Goal: Task Accomplishment & Management: Use online tool/utility

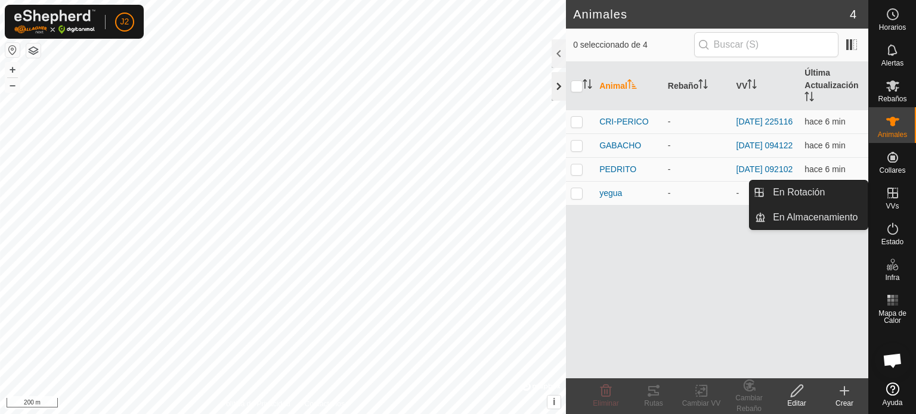
click at [557, 88] on div at bounding box center [559, 86] width 14 height 29
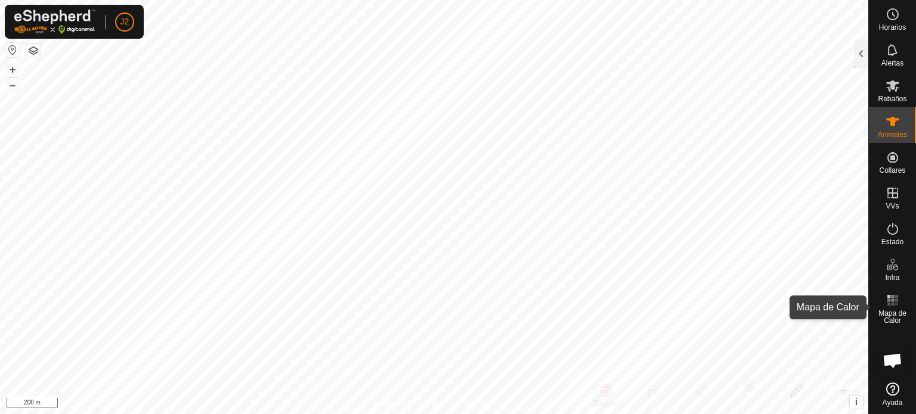
click at [894, 305] on icon at bounding box center [892, 300] width 14 height 14
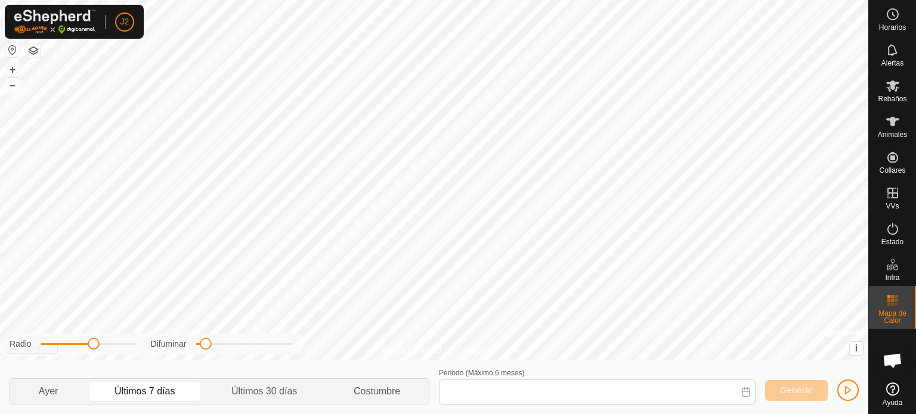
type input "[DATE] - [DATE]"
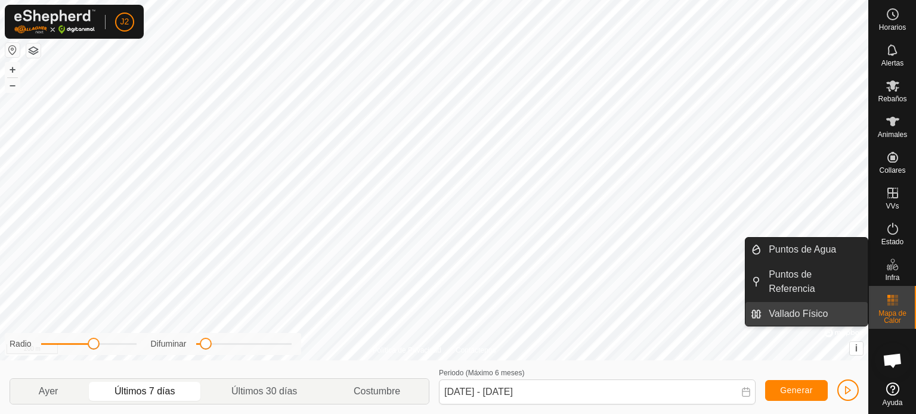
click at [809, 302] on link "Vallado Físico" at bounding box center [814, 314] width 106 height 24
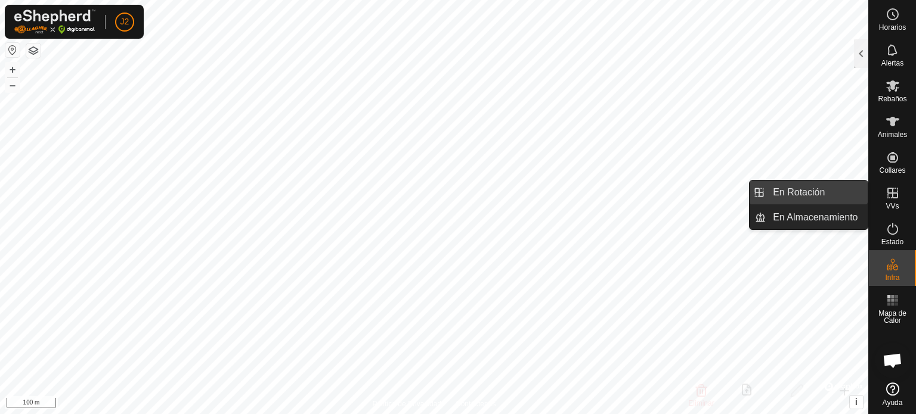
click at [827, 191] on link "En Rotación" at bounding box center [817, 193] width 102 height 24
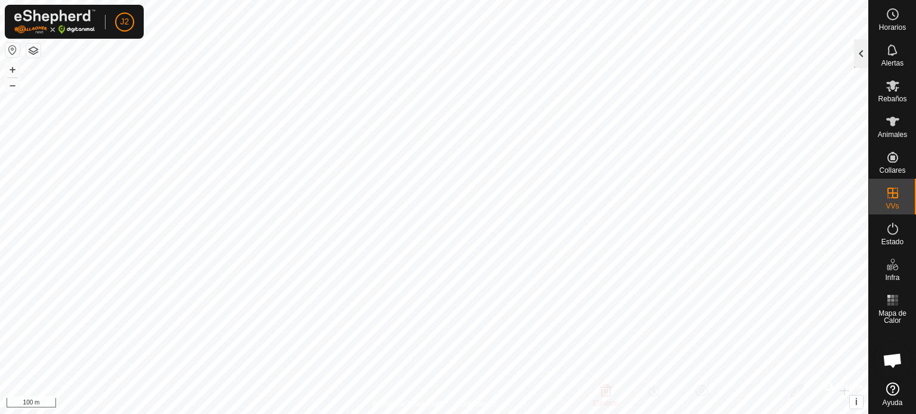
click at [863, 47] on div at bounding box center [861, 53] width 14 height 29
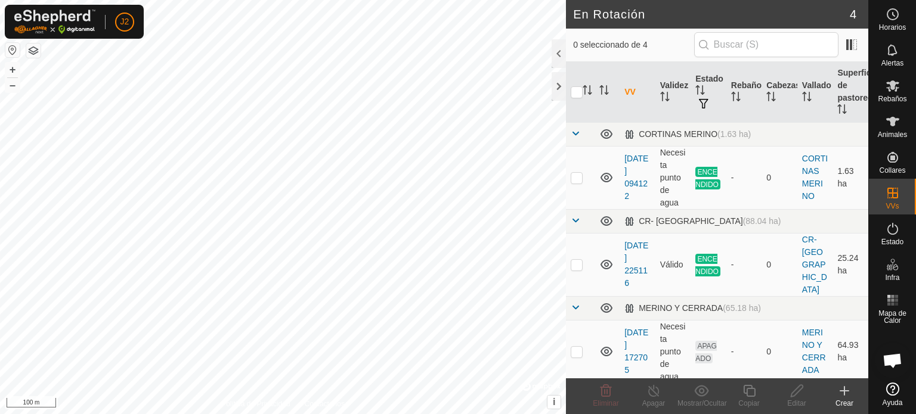
click at [844, 394] on icon at bounding box center [844, 391] width 0 height 8
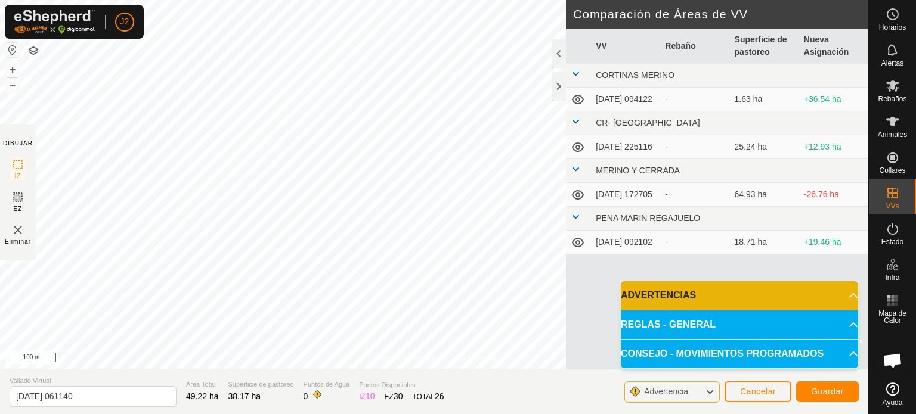
click at [35, 244] on div "Política de Privacidad Contáctenos + – ⇧ i © Mapbox , © OpenStreetMap , Improve…" at bounding box center [434, 207] width 868 height 414
click at [816, 389] on span "Guardar" at bounding box center [827, 392] width 33 height 10
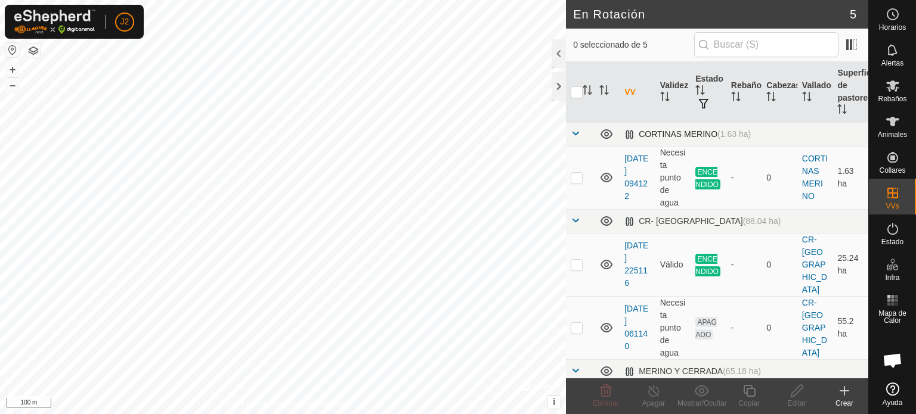
click at [574, 134] on span at bounding box center [576, 134] width 10 height 10
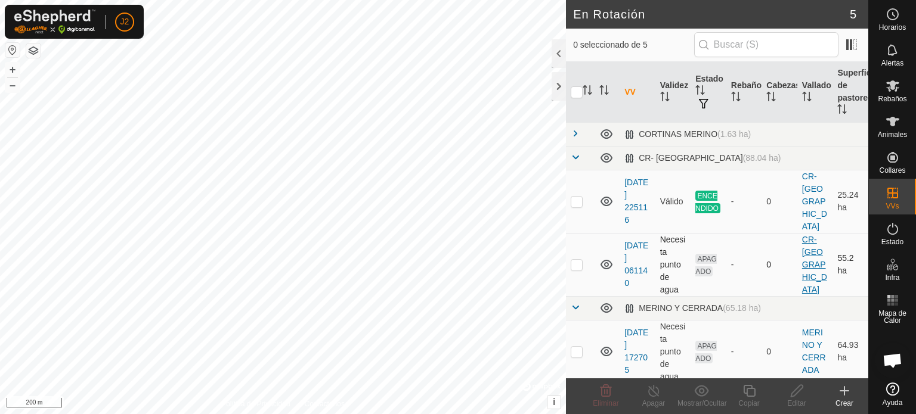
click at [803, 247] on link "CR- [GEOGRAPHIC_DATA]" at bounding box center [814, 265] width 25 height 60
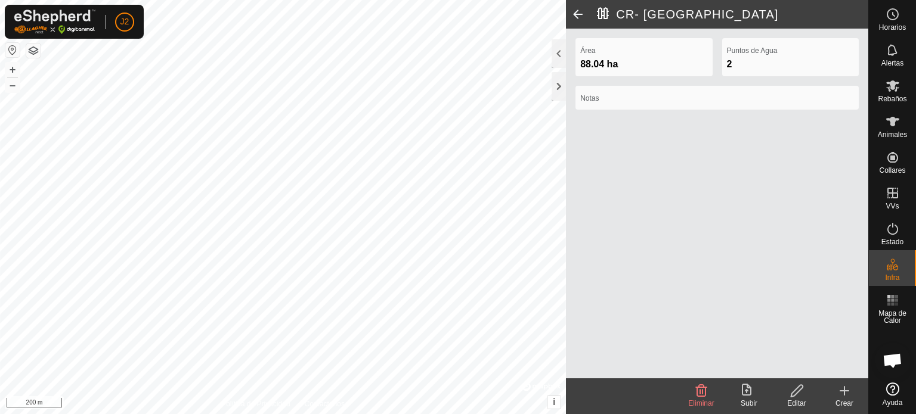
click at [572, 10] on span at bounding box center [578, 14] width 24 height 29
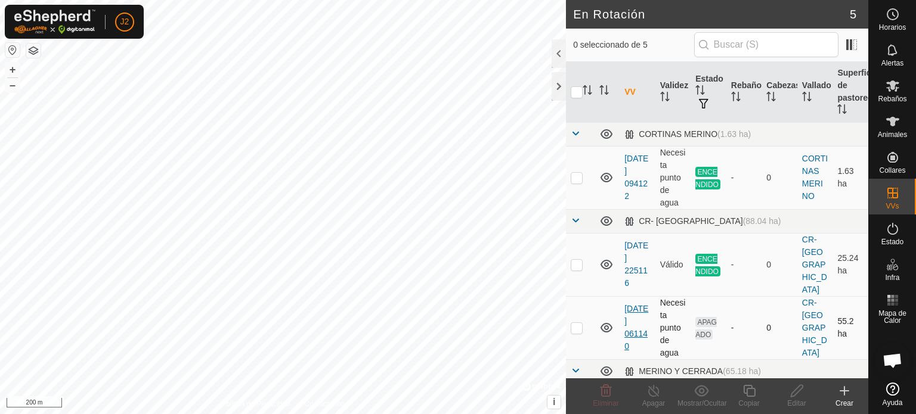
click at [635, 305] on link "[DATE] 061140" at bounding box center [636, 327] width 24 height 47
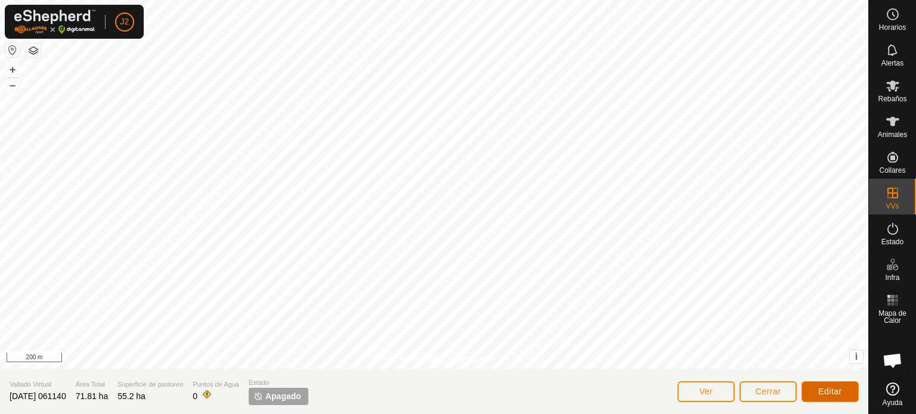
click at [834, 396] on span "Editar" at bounding box center [830, 392] width 24 height 10
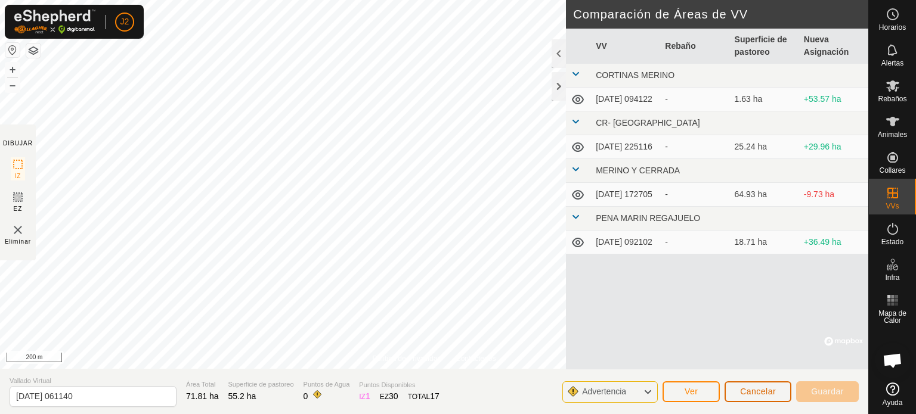
click at [753, 391] on span "Cancelar" at bounding box center [758, 392] width 36 height 10
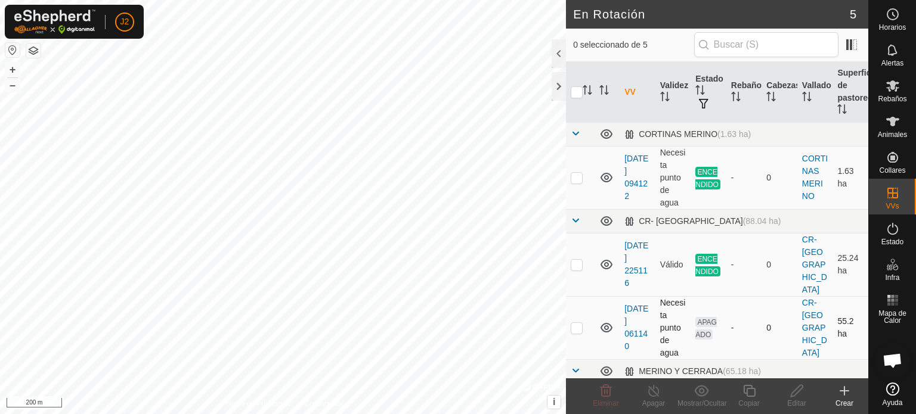
click at [607, 321] on icon at bounding box center [606, 328] width 14 height 14
click at [558, 84] on div at bounding box center [559, 86] width 14 height 29
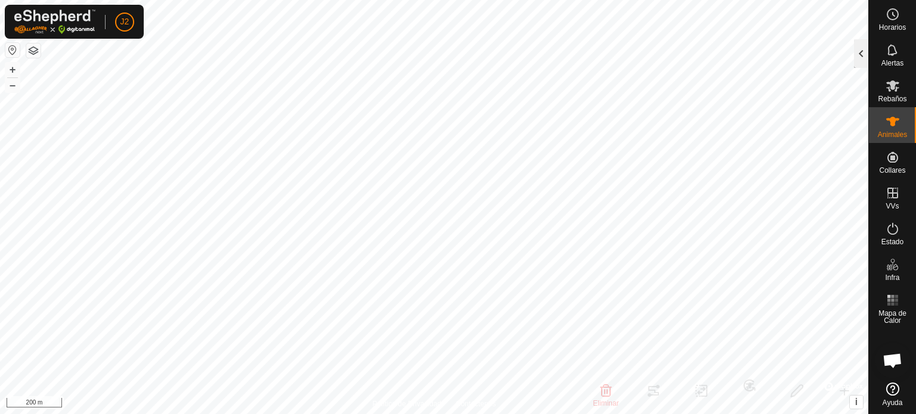
click at [859, 62] on div at bounding box center [861, 53] width 14 height 29
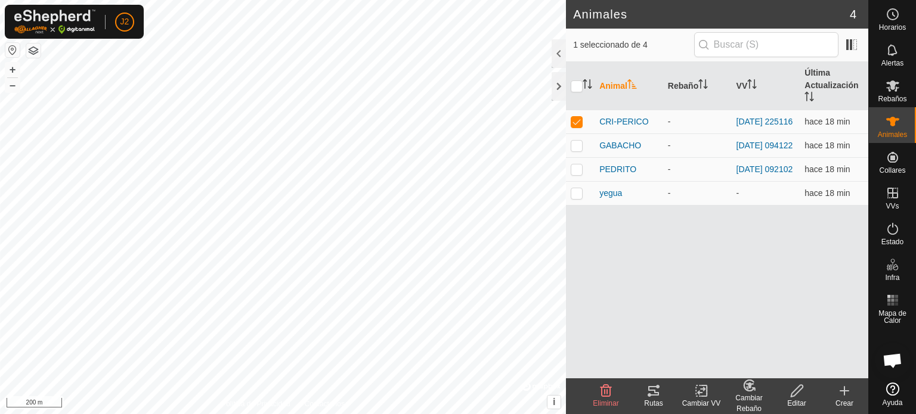
click at [657, 394] on icon at bounding box center [653, 391] width 14 height 14
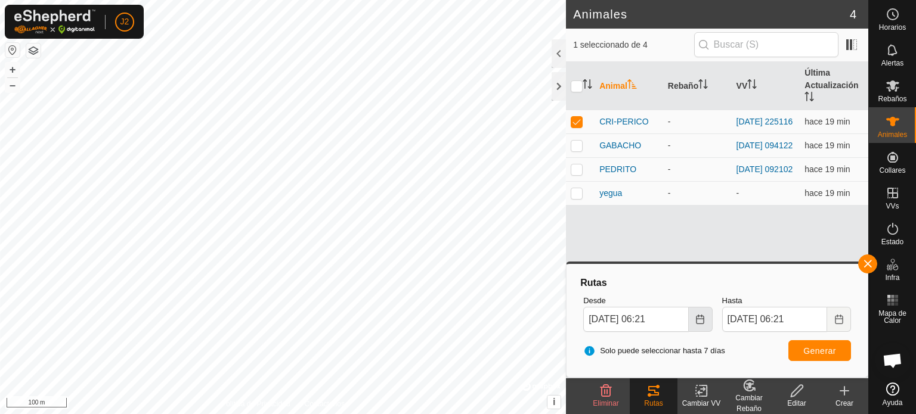
click at [701, 320] on icon "Choose Date" at bounding box center [700, 320] width 10 height 10
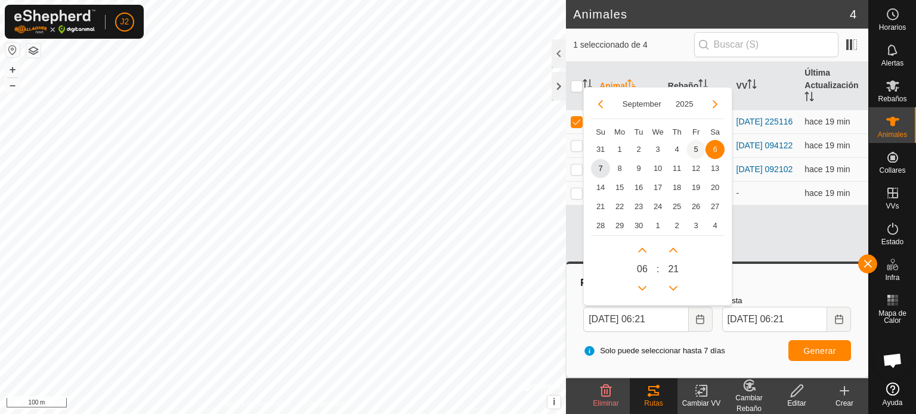
click at [692, 148] on span "5" at bounding box center [695, 149] width 19 height 19
type input "[DATE] 06:21"
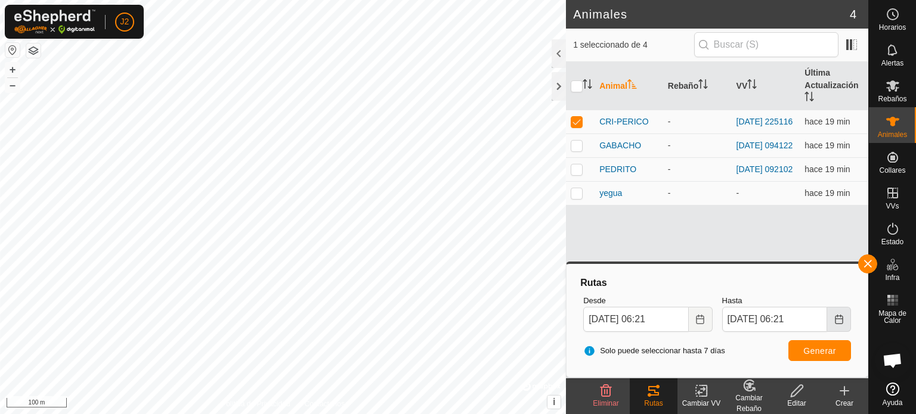
click at [835, 321] on icon "Choose Date" at bounding box center [839, 320] width 10 height 10
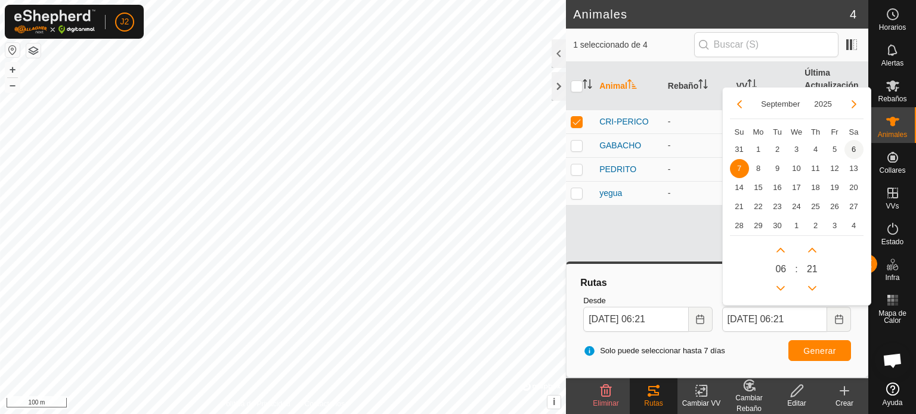
click at [852, 150] on span "6" at bounding box center [853, 149] width 19 height 19
type input "[DATE] 06:21"
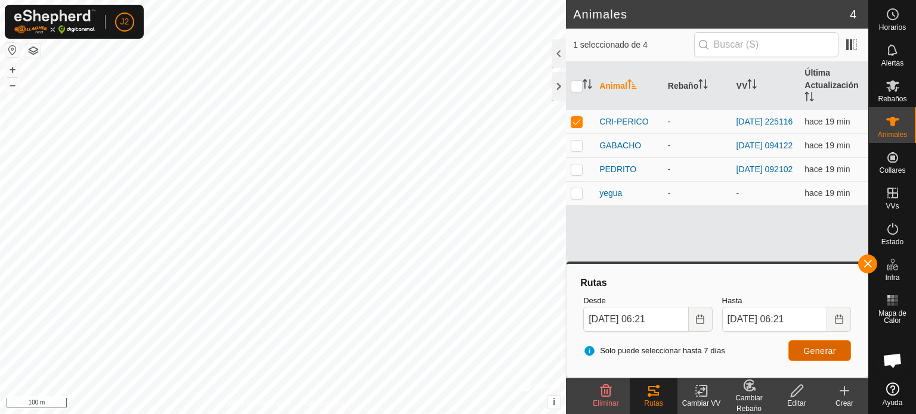
click at [814, 347] on span "Generar" at bounding box center [819, 351] width 33 height 10
click at [871, 266] on button "button" at bounding box center [867, 264] width 19 height 19
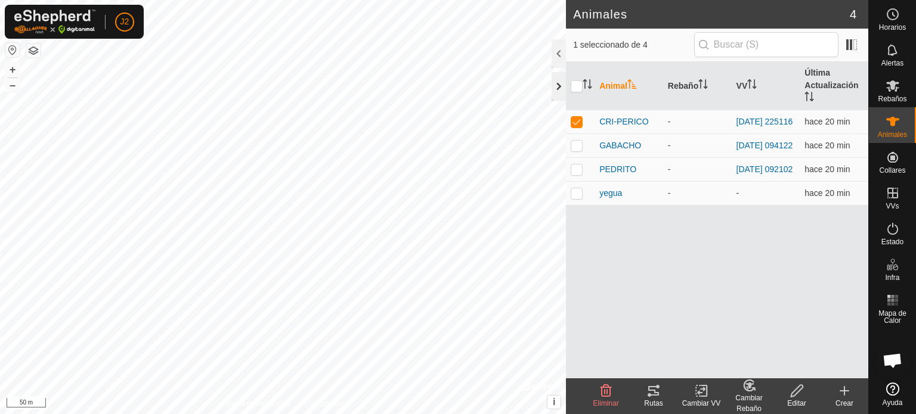
click at [554, 89] on div at bounding box center [559, 86] width 14 height 29
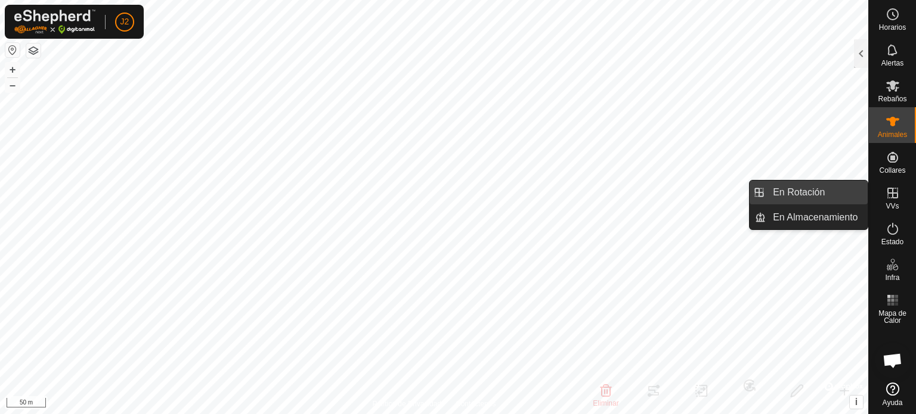
click at [815, 190] on link "En Rotación" at bounding box center [817, 193] width 102 height 24
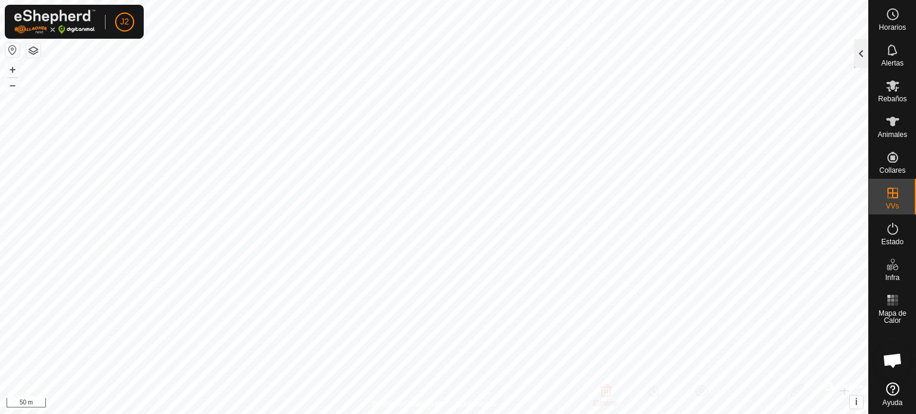
click at [865, 47] on div at bounding box center [861, 53] width 14 height 29
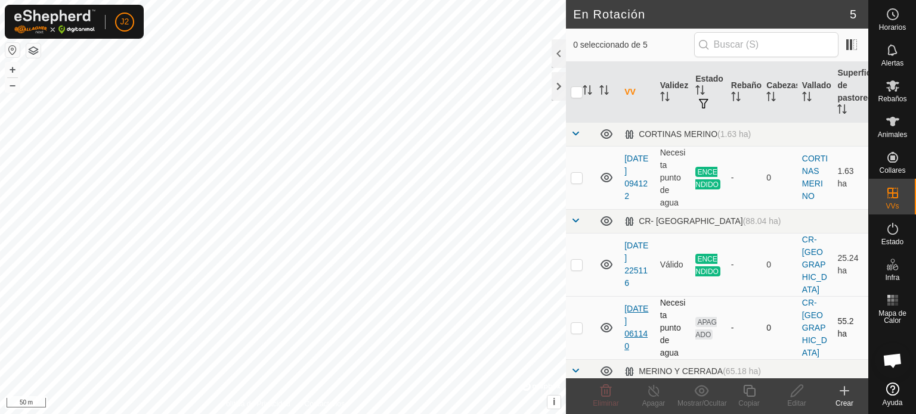
click at [635, 306] on link "[DATE] 061140" at bounding box center [636, 327] width 24 height 47
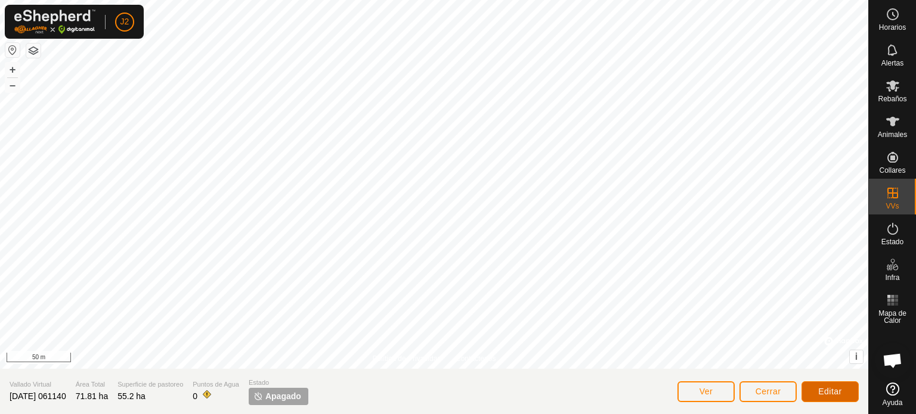
click at [820, 385] on button "Editar" at bounding box center [829, 392] width 57 height 21
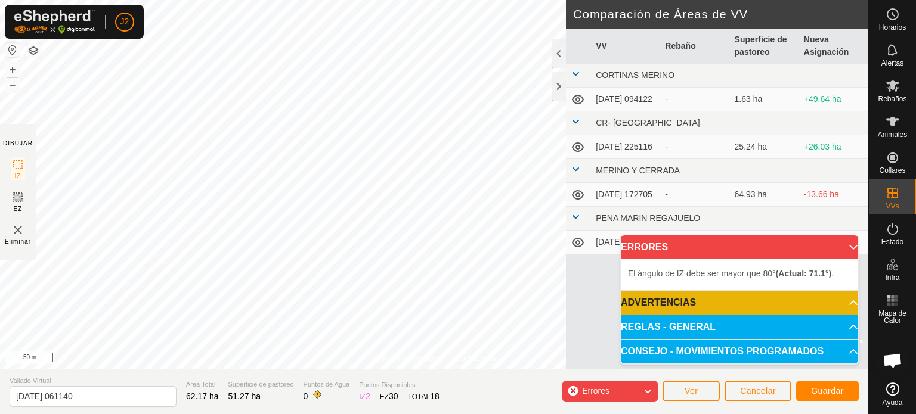
click at [1, 173] on div "Política de Privacidad Contáctenos El ángulo de IZ debe ser mayor que 80° (Actu…" at bounding box center [434, 207] width 868 height 414
click at [0, 221] on div "Política de Privacidad Contáctenos El ángulo de IZ debe ser mayor que 80° (Actu…" at bounding box center [434, 207] width 868 height 414
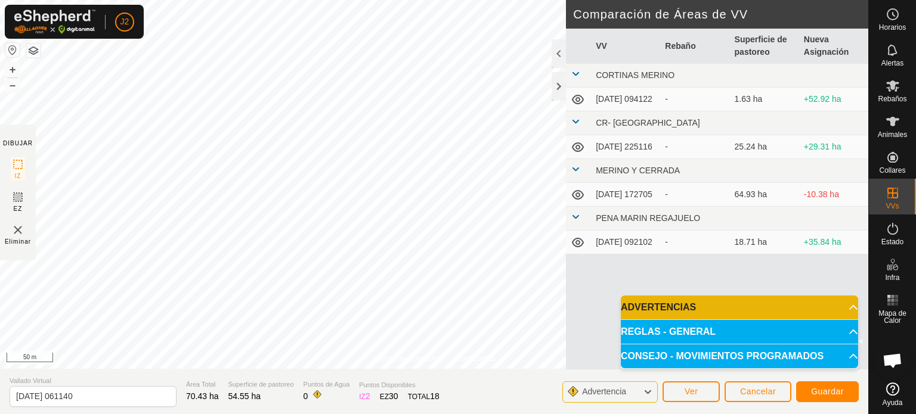
click at [602, 223] on div "Política de Privacidad Contáctenos Estado: APAGADO Tipo: Zona de Inclusión + – …" at bounding box center [434, 207] width 868 height 414
click at [623, 200] on div "Política de Privacidad Contáctenos Estado: APAGADO Tipo: Zona de Inclusión + – …" at bounding box center [434, 207] width 868 height 414
click at [609, 137] on div "Política de Privacidad Contáctenos Estado: APAGADO Tipo: Zona de Inclusión + – …" at bounding box center [434, 207] width 868 height 414
click at [402, 356] on div "Política de Privacidad Contáctenos Estado: APAGADO Tipo: Zona de Inclusión + – …" at bounding box center [434, 184] width 868 height 369
click at [606, 42] on div "Política de Privacidad Contáctenos El ángulo de IZ debe ser mayor que 80° (Actu…" at bounding box center [434, 207] width 868 height 414
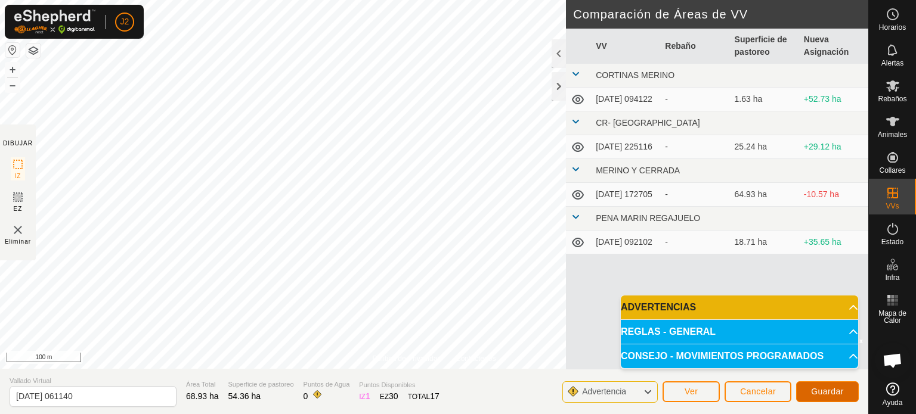
click at [809, 393] on button "Guardar" at bounding box center [827, 392] width 63 height 21
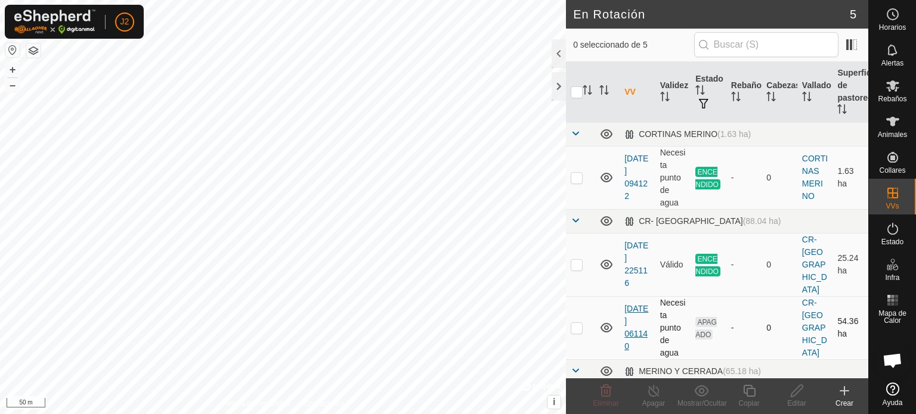
click at [627, 304] on link "[DATE] 061140" at bounding box center [636, 327] width 24 height 47
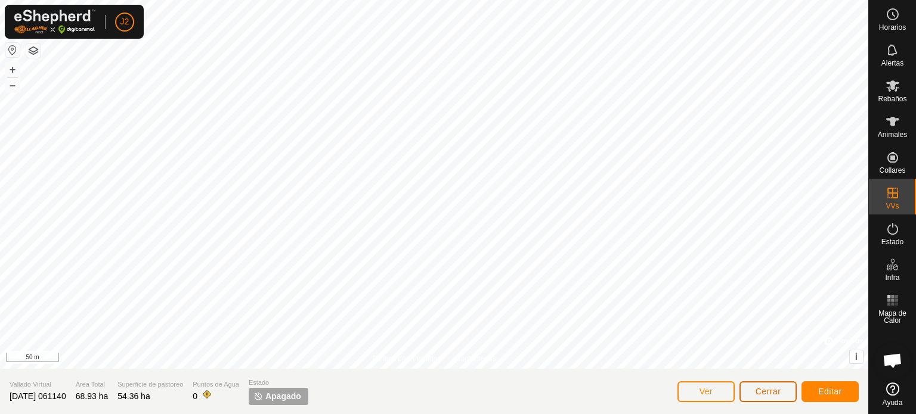
click at [763, 395] on span "Cerrar" at bounding box center [769, 392] width 26 height 10
